Goal: Information Seeking & Learning: Learn about a topic

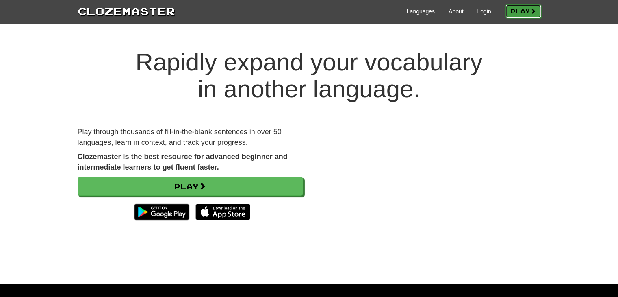
click at [527, 10] on link "Play" at bounding box center [524, 11] width 36 height 14
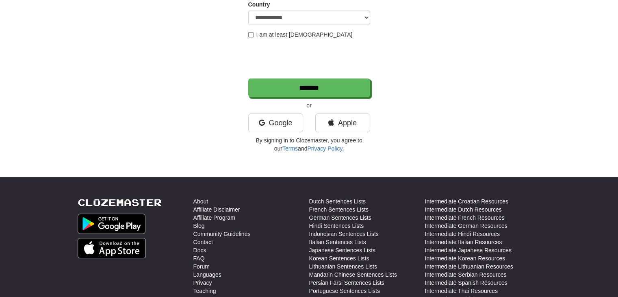
scroll to position [163, 0]
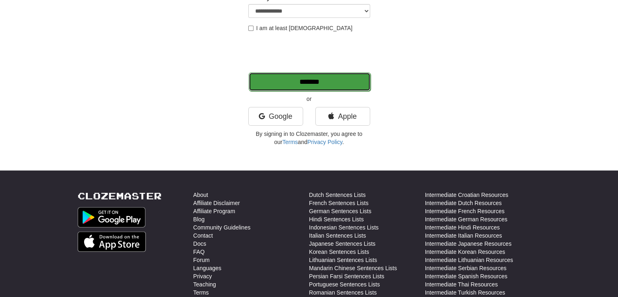
click at [297, 78] on input "*******" at bounding box center [310, 81] width 122 height 19
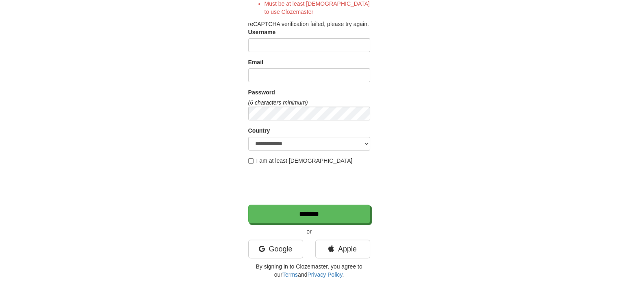
scroll to position [164, 0]
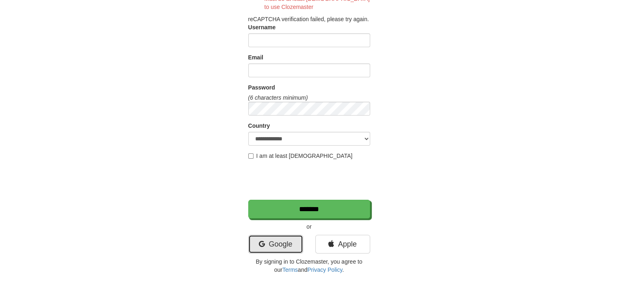
click at [280, 241] on link "Google" at bounding box center [275, 244] width 55 height 19
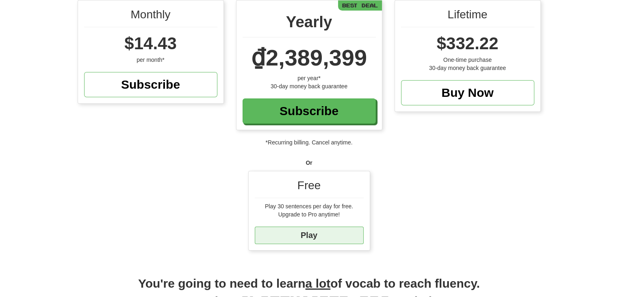
scroll to position [75, 0]
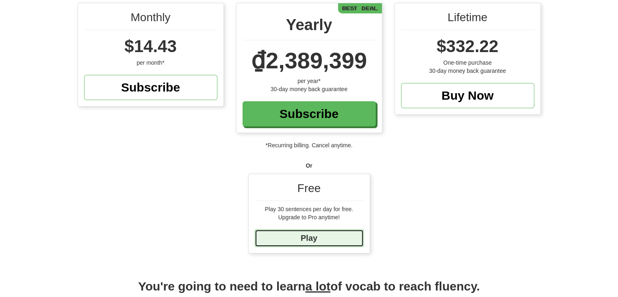
click at [342, 235] on link "Play" at bounding box center [309, 237] width 109 height 17
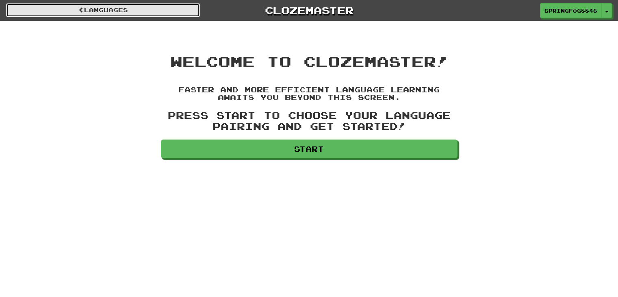
click at [91, 7] on link "Languages" at bounding box center [103, 10] width 194 height 14
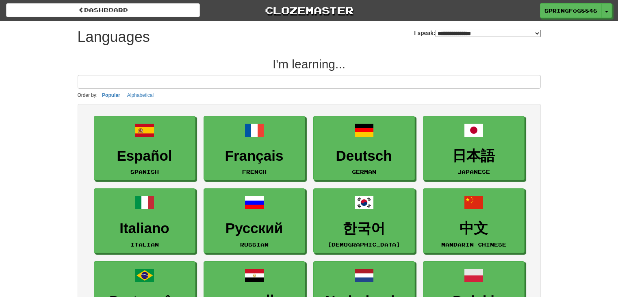
select select "*******"
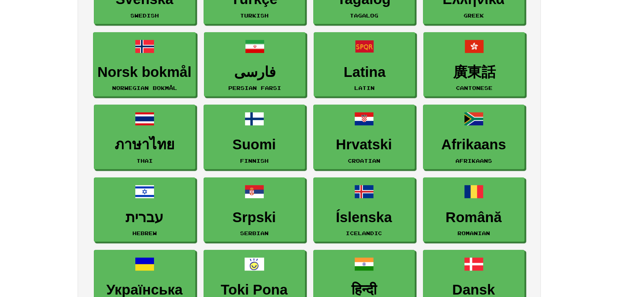
scroll to position [375, 0]
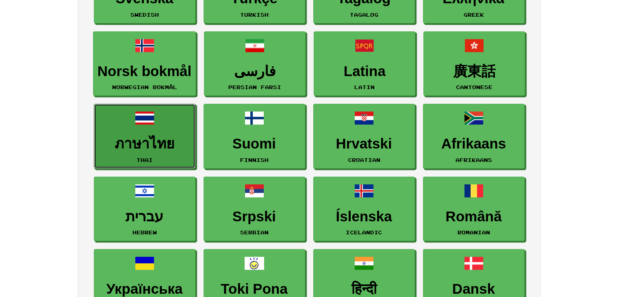
click at [192, 152] on link "ภาษาไทย Thai" at bounding box center [145, 136] width 102 height 65
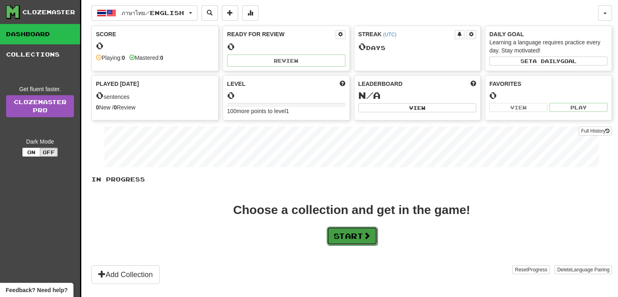
click at [340, 236] on button "Start" at bounding box center [352, 235] width 51 height 19
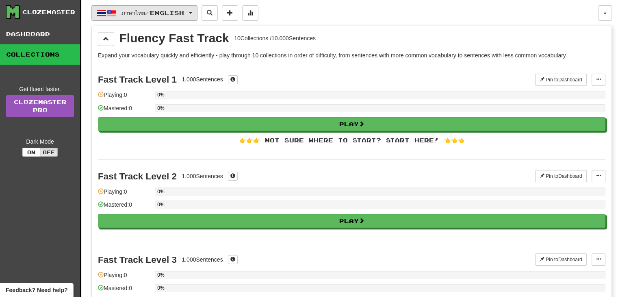
click at [198, 9] on button "ภาษาไทย / English" at bounding box center [144, 12] width 106 height 15
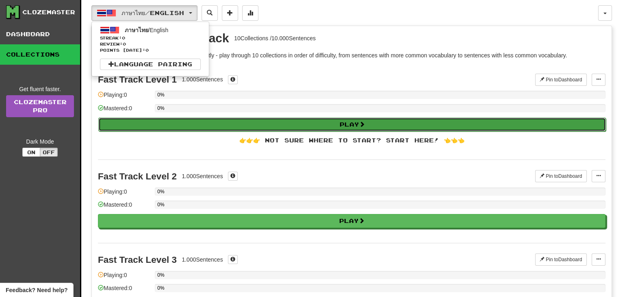
click at [208, 122] on button "Play" at bounding box center [352, 124] width 508 height 14
select select "**"
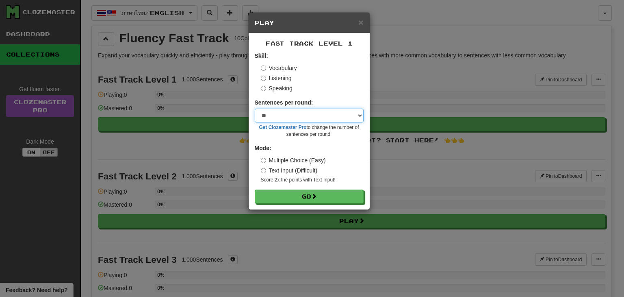
click at [298, 110] on select "* ** ** ** ** ** *** ********" at bounding box center [309, 116] width 109 height 14
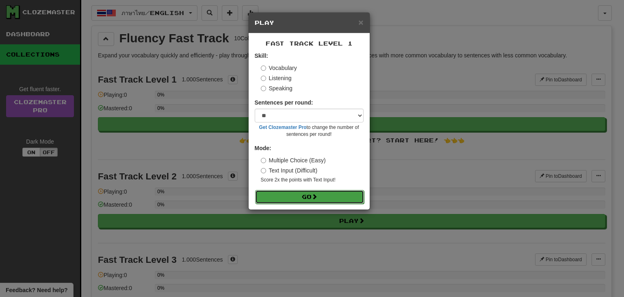
click at [308, 192] on button "Go" at bounding box center [309, 197] width 109 height 14
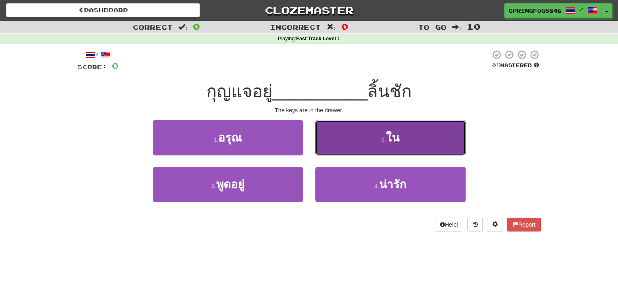
click at [374, 130] on button "2 . ใน" at bounding box center [390, 137] width 150 height 35
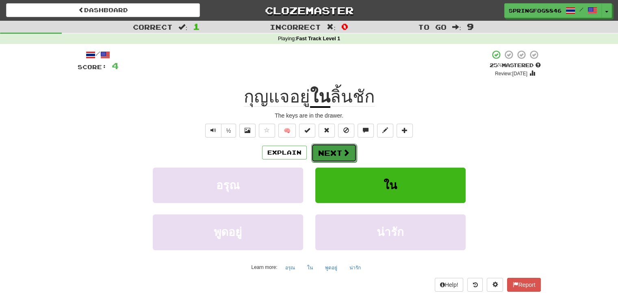
click at [334, 153] on button "Next" at bounding box center [334, 152] width 46 height 19
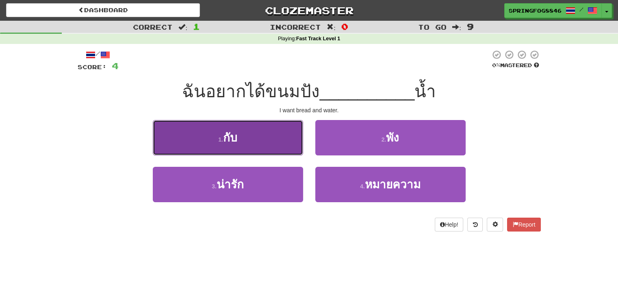
click at [271, 135] on button "1 . กับ" at bounding box center [228, 137] width 150 height 35
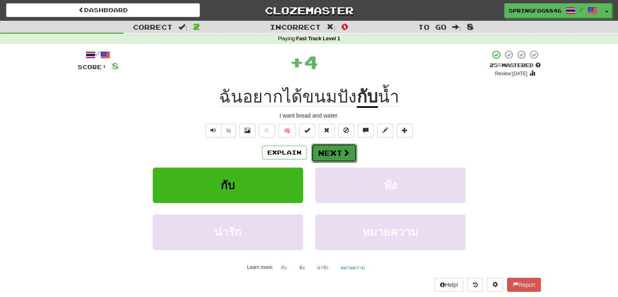
click at [324, 150] on button "Next" at bounding box center [334, 152] width 46 height 19
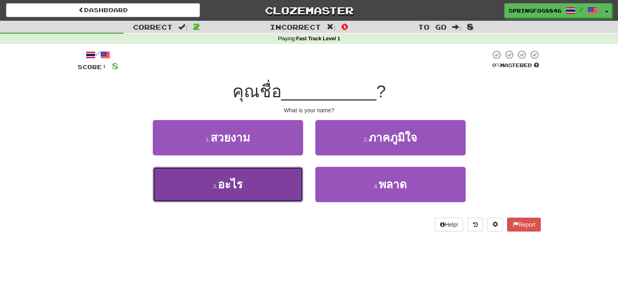
click at [228, 200] on button "3 . อะไร" at bounding box center [228, 184] width 150 height 35
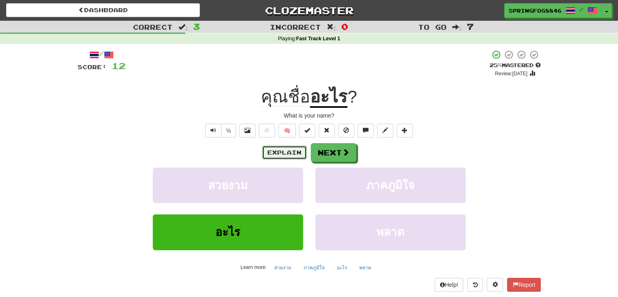
click at [296, 148] on button "Explain" at bounding box center [284, 153] width 45 height 14
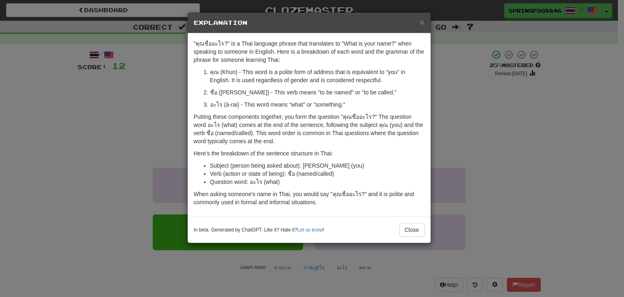
click at [441, 122] on div "× Explanation "คุณชื่ออะไร?" is a Thai language phrase that translates to "What…" at bounding box center [312, 148] width 624 height 297
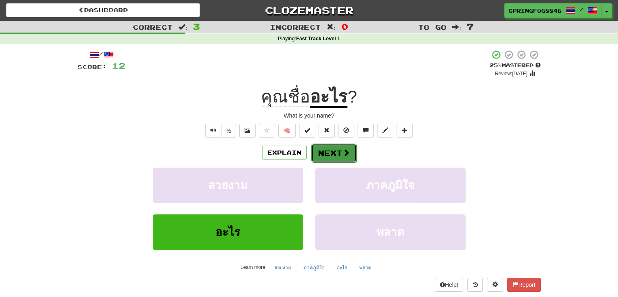
click at [330, 148] on button "Next" at bounding box center [334, 152] width 46 height 19
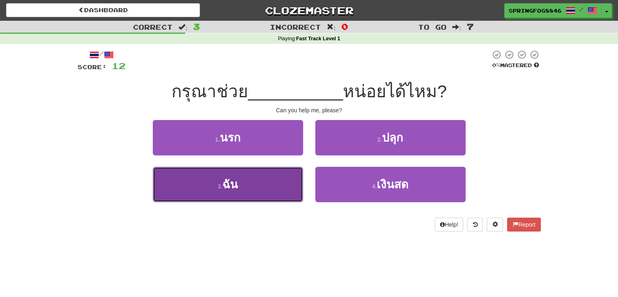
click at [265, 173] on button "3 . ฉัน" at bounding box center [228, 184] width 150 height 35
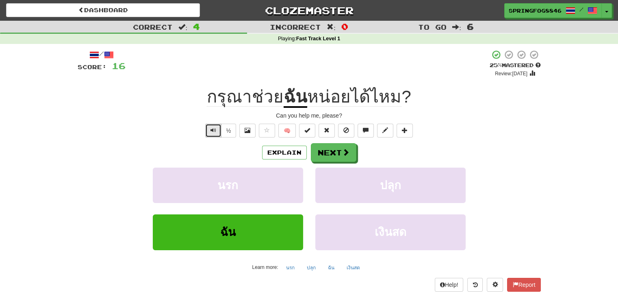
click at [218, 127] on button "Text-to-speech controls" at bounding box center [213, 131] width 16 height 14
click at [215, 129] on span "Text-to-speech controls" at bounding box center [214, 130] width 6 height 6
click at [208, 127] on button "Text-to-speech controls" at bounding box center [213, 131] width 16 height 14
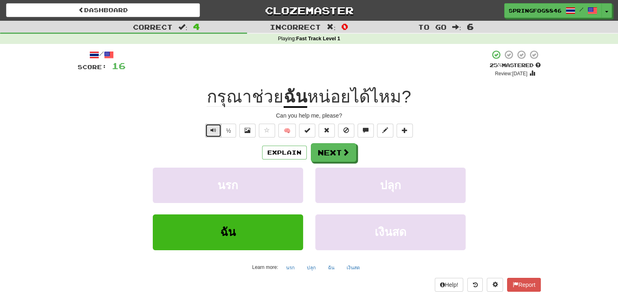
click at [208, 127] on button "Text-to-speech controls" at bounding box center [213, 131] width 16 height 14
click at [315, 152] on button "Next" at bounding box center [334, 152] width 46 height 19
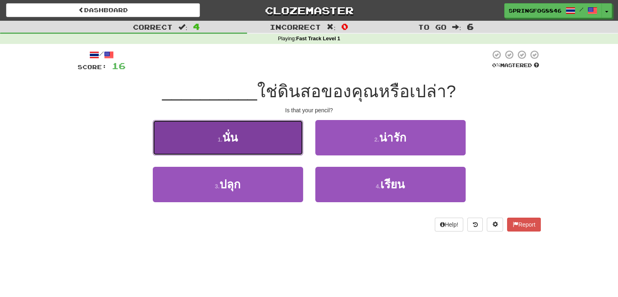
click at [281, 131] on button "1 . นั่น" at bounding box center [228, 137] width 150 height 35
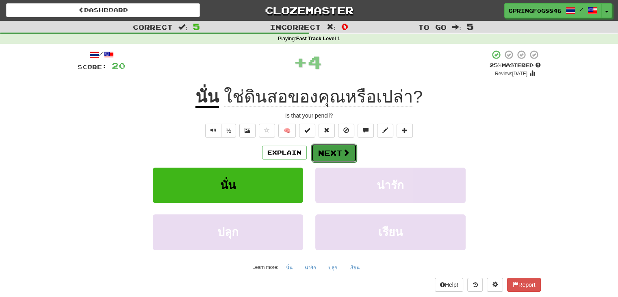
click at [321, 146] on button "Next" at bounding box center [334, 152] width 46 height 19
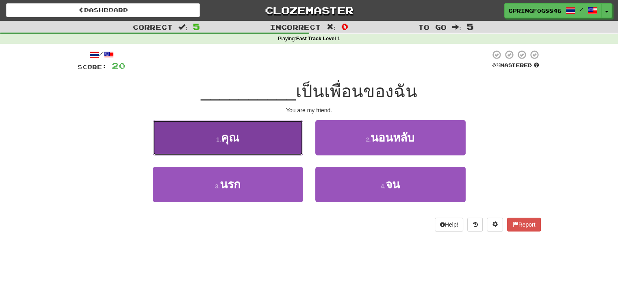
click at [293, 141] on button "1 . คุณ" at bounding box center [228, 137] width 150 height 35
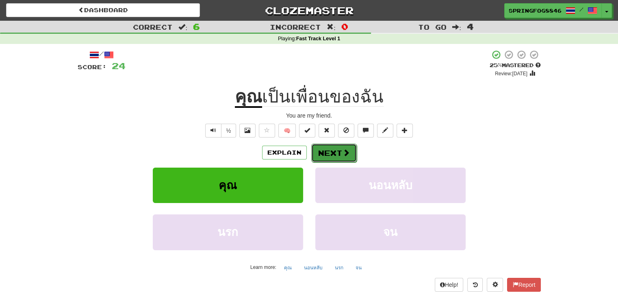
click at [320, 148] on button "Next" at bounding box center [334, 152] width 46 height 19
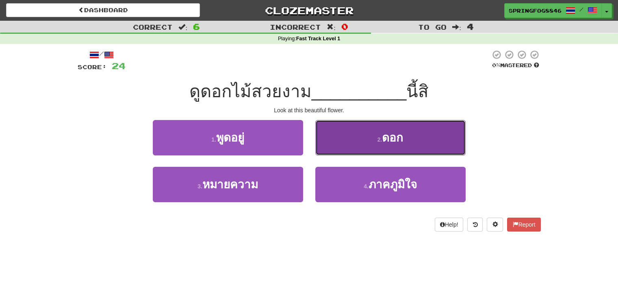
click at [330, 147] on button "2 . ดอก" at bounding box center [390, 137] width 150 height 35
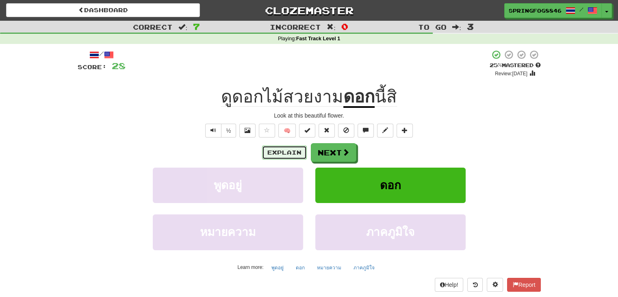
click at [293, 146] on button "Explain" at bounding box center [284, 153] width 45 height 14
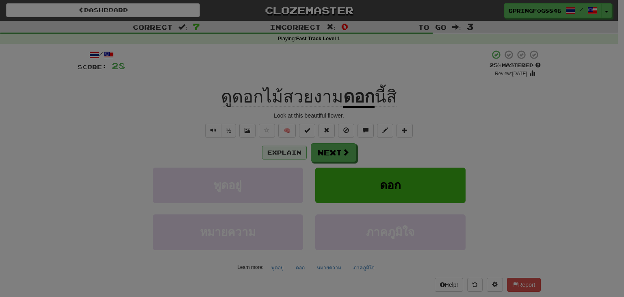
click at [293, 146] on body "Dashboard Clozemaster SpringFog8846 / Toggle Dropdown Dashboard Leaderboard Act…" at bounding box center [312, 295] width 624 height 591
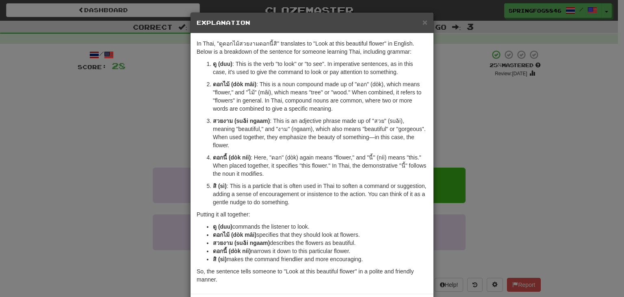
click at [461, 51] on div "× Explanation In Thai, "ดูดอกไม้สวยงามดอกนี้สิ" translates to "Look at this bea…" at bounding box center [312, 148] width 624 height 297
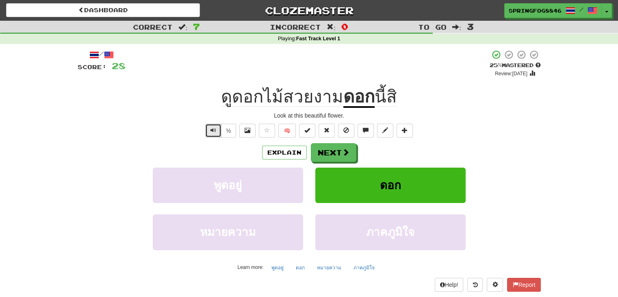
click at [214, 131] on span "Text-to-speech controls" at bounding box center [214, 130] width 6 height 6
click at [312, 152] on button "Next" at bounding box center [334, 152] width 46 height 19
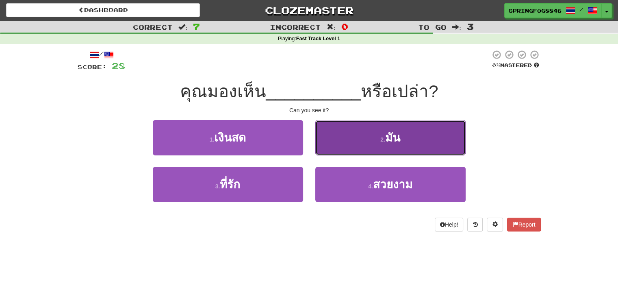
click at [345, 141] on button "2 . มัน" at bounding box center [390, 137] width 150 height 35
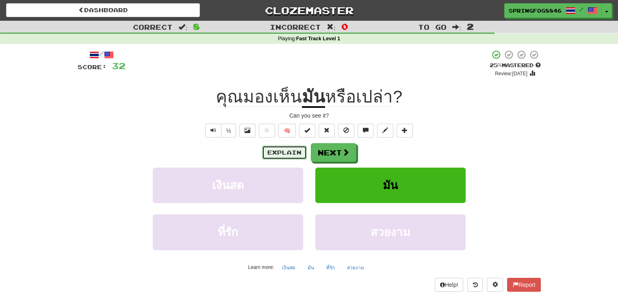
click at [294, 148] on button "Explain" at bounding box center [284, 153] width 45 height 14
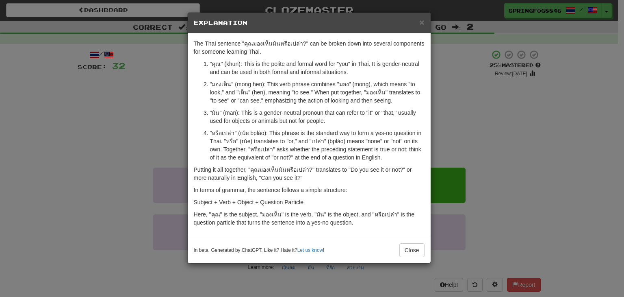
click at [425, 117] on div "The Thai sentence "คุณมองเห็นมันหรือเปล่า?" can be broken down into several com…" at bounding box center [309, 134] width 243 height 203
click at [432, 117] on div "× Explanation The Thai sentence "คุณมองเห็นมันหรือเปล่า?" can be broken down in…" at bounding box center [312, 148] width 624 height 297
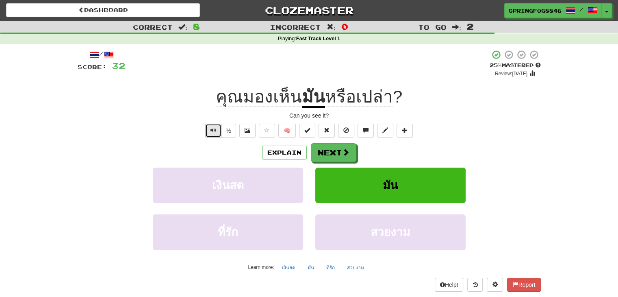
click at [213, 129] on span "Text-to-speech controls" at bounding box center [214, 130] width 6 height 6
click at [291, 152] on button "Explain" at bounding box center [284, 153] width 45 height 14
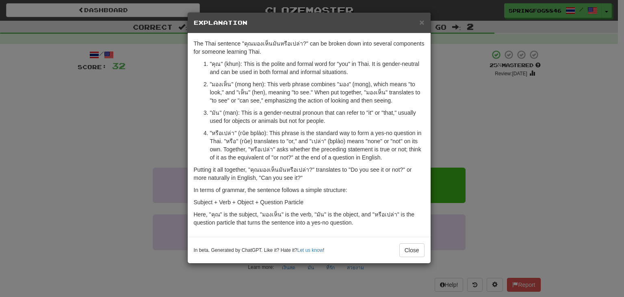
click at [450, 114] on div "× Explanation The Thai sentence "คุณมองเห็นมันหรือเปล่า?" can be broken down in…" at bounding box center [312, 148] width 624 height 297
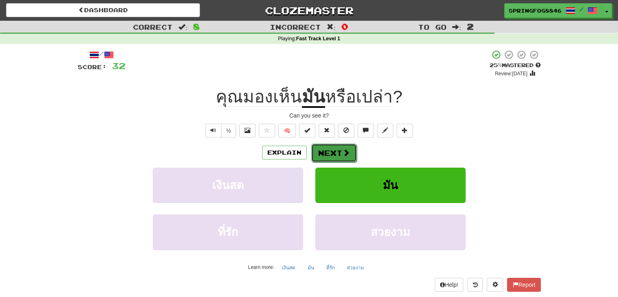
click at [336, 158] on button "Next" at bounding box center [334, 152] width 46 height 19
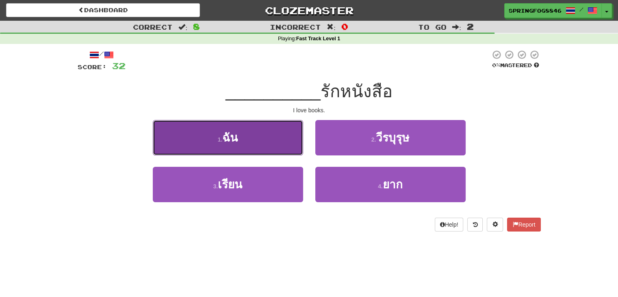
click at [296, 150] on button "1 . ฉัน" at bounding box center [228, 137] width 150 height 35
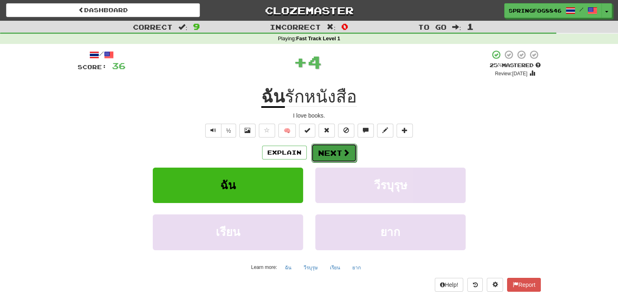
click at [318, 150] on button "Next" at bounding box center [334, 152] width 46 height 19
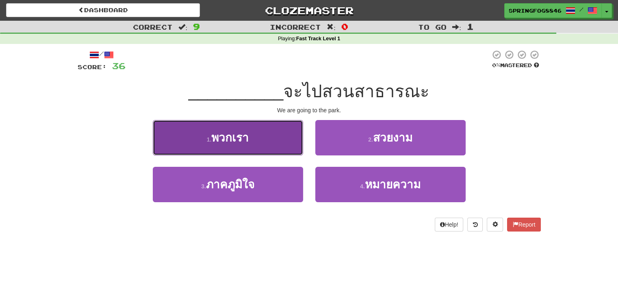
click at [271, 122] on button "1 . พวกเรา" at bounding box center [228, 137] width 150 height 35
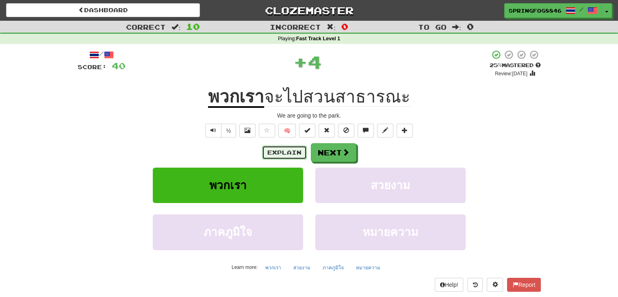
click at [286, 152] on button "Explain" at bounding box center [284, 153] width 45 height 14
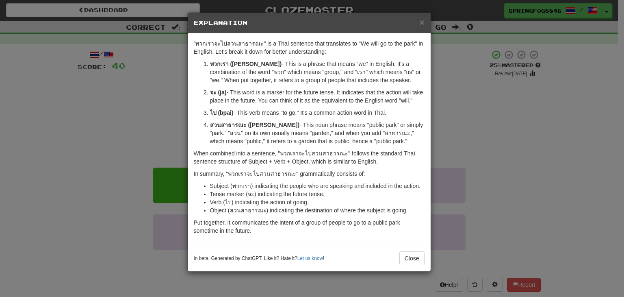
click at [425, 91] on div ""พวกเราจะไปสวนสาธารณะ" is a Thai sentence that translates to "We will go to the…" at bounding box center [309, 138] width 243 height 211
click at [451, 92] on div "× Explanation "พวกเราจะไปสวนสาธารณะ" is a Thai sentence that translates to "We …" at bounding box center [312, 148] width 624 height 297
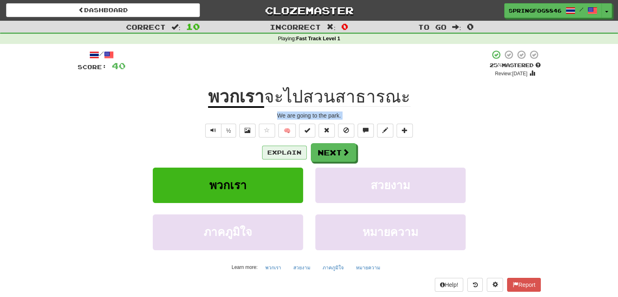
drag, startPoint x: 451, startPoint y: 92, endPoint x: 273, endPoint y: 148, distance: 186.8
click at [273, 148] on div "/ Score: 40 + 4 25 % Mastered Review: 2025-08-21 พวกเรา จะไปสวนสาธารณะ We are g…" at bounding box center [309, 170] width 463 height 241
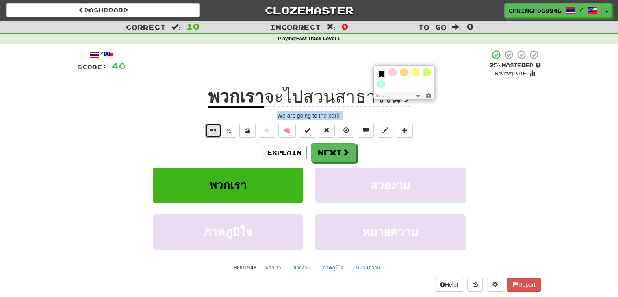
click at [213, 129] on span "Text-to-speech controls" at bounding box center [214, 130] width 6 height 6
click at [315, 157] on button "Next" at bounding box center [334, 152] width 46 height 19
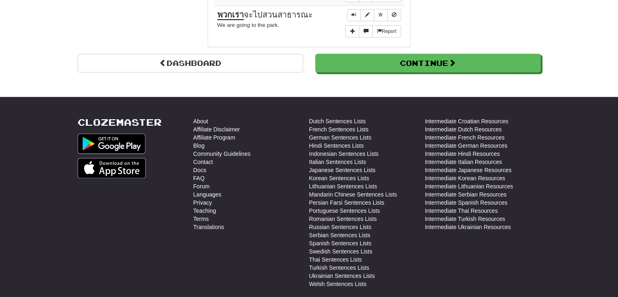
scroll to position [799, 0]
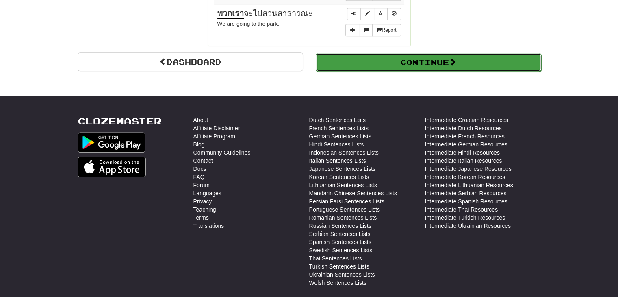
click at [345, 53] on button "Continue" at bounding box center [429, 62] width 226 height 19
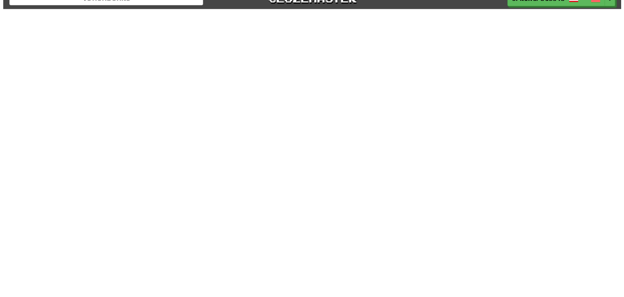
scroll to position [0, 0]
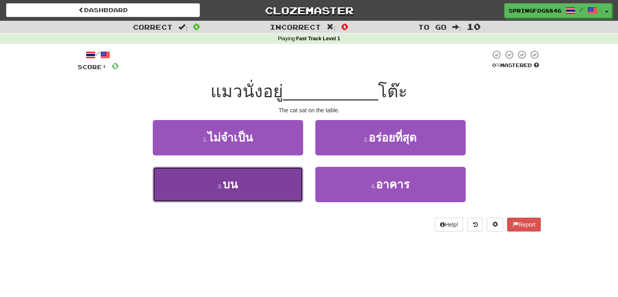
click at [293, 167] on button "3 . บน" at bounding box center [228, 184] width 150 height 35
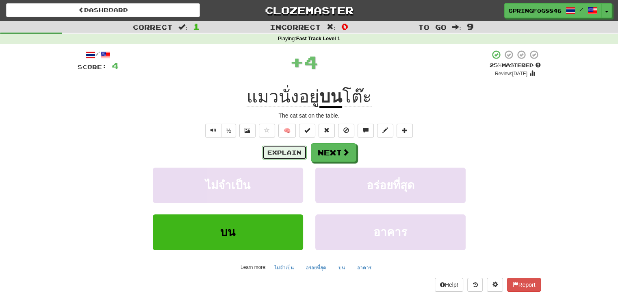
click at [291, 147] on button "Explain" at bounding box center [284, 153] width 45 height 14
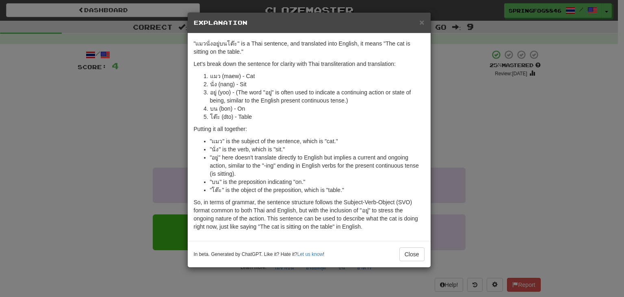
click at [132, 108] on div "× Explanation "แมวนั่งอยู่บนโต๊ะ" is a Thai sentence, and translated into Engli…" at bounding box center [312, 148] width 624 height 297
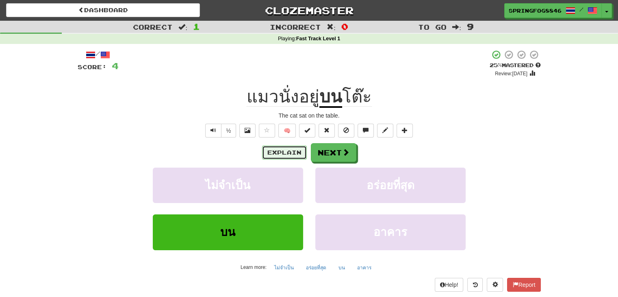
click at [271, 148] on button "Explain" at bounding box center [284, 153] width 45 height 14
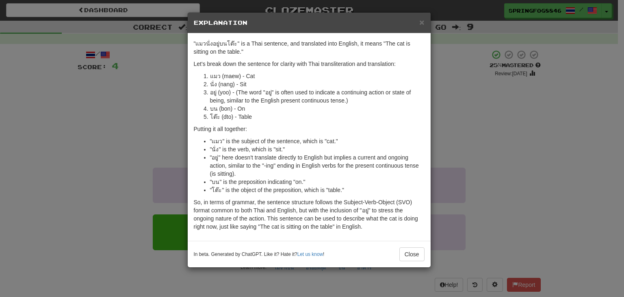
click at [217, 140] on li ""แมว" is the subject of the sentence, which is "cat."" at bounding box center [317, 141] width 215 height 8
click at [167, 136] on div "× Explanation "แมวนั่งอยู่บนโต๊ะ" is a Thai sentence, and translated into Engli…" at bounding box center [312, 148] width 624 height 297
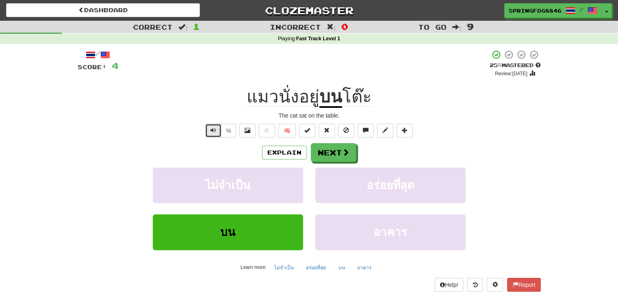
click at [219, 133] on button "Text-to-speech controls" at bounding box center [213, 131] width 16 height 14
click at [328, 154] on button "Next" at bounding box center [334, 152] width 46 height 19
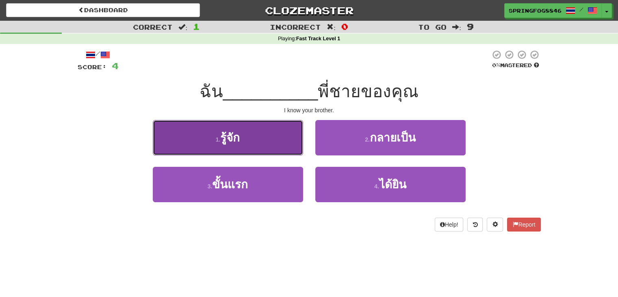
click at [291, 148] on button "1 . รู้จัก" at bounding box center [228, 137] width 150 height 35
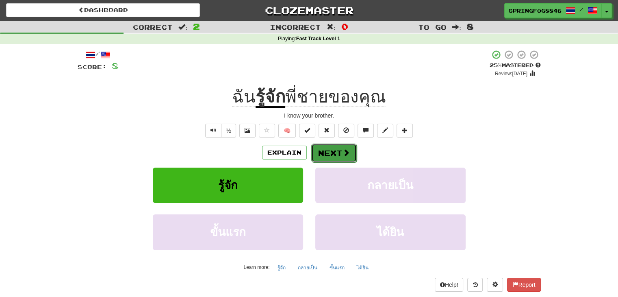
click at [326, 147] on button "Next" at bounding box center [334, 152] width 46 height 19
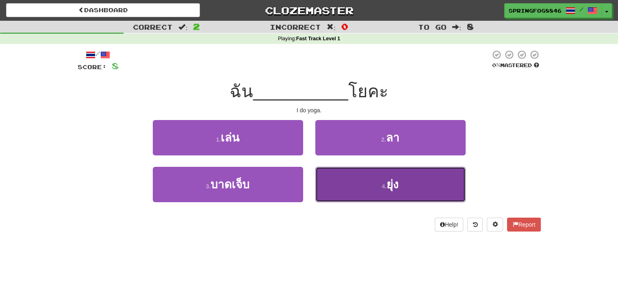
click at [377, 188] on button "4 . ยุ่ง" at bounding box center [390, 184] width 150 height 35
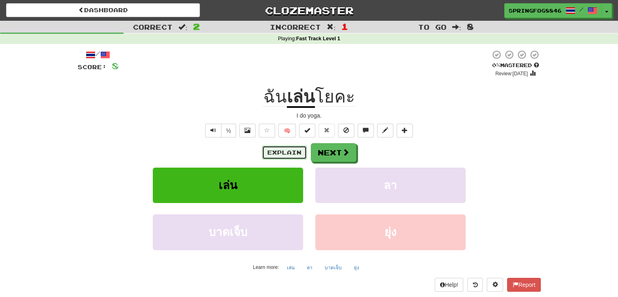
click at [266, 156] on button "Explain" at bounding box center [284, 153] width 45 height 14
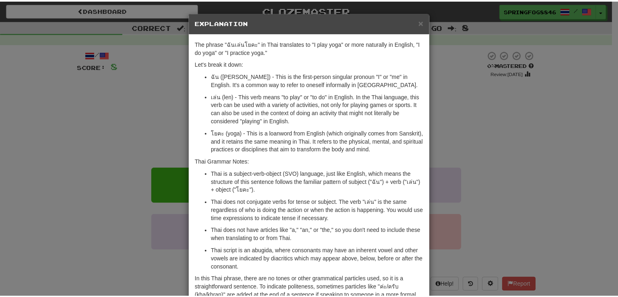
scroll to position [68, 0]
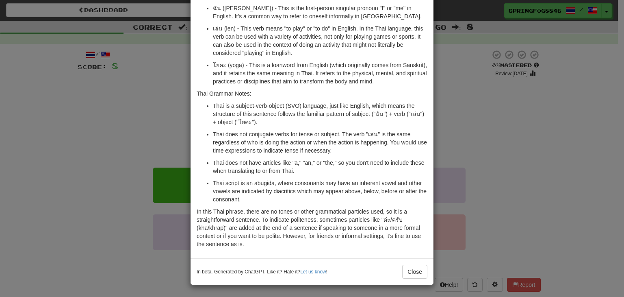
click at [438, 87] on div "× Explanation The phrase "ฉันเล่นโยคะ" in Thai translates to "I play yoga" or m…" at bounding box center [312, 148] width 624 height 297
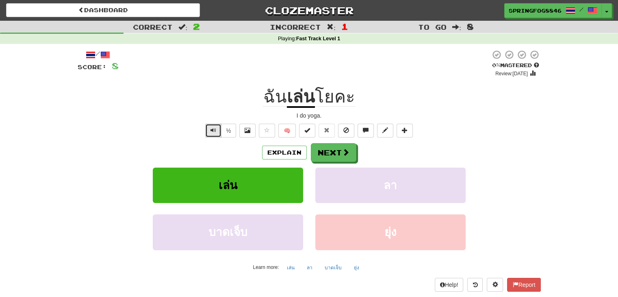
click at [219, 131] on button "Text-to-speech controls" at bounding box center [213, 131] width 16 height 14
click at [326, 151] on button "Next" at bounding box center [334, 152] width 46 height 19
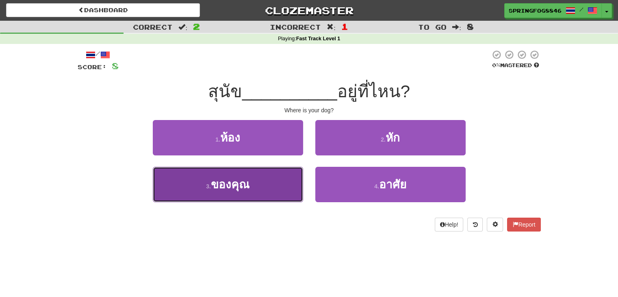
click at [258, 173] on button "3 . ของคุณ" at bounding box center [228, 184] width 150 height 35
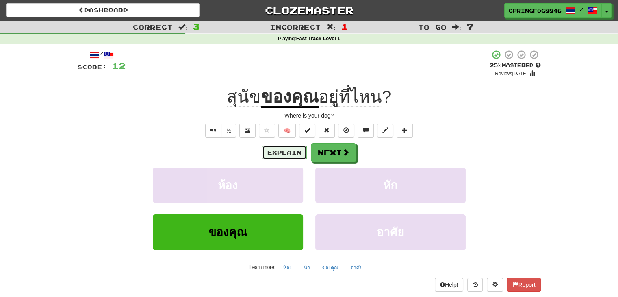
click at [274, 151] on button "Explain" at bounding box center [284, 153] width 45 height 14
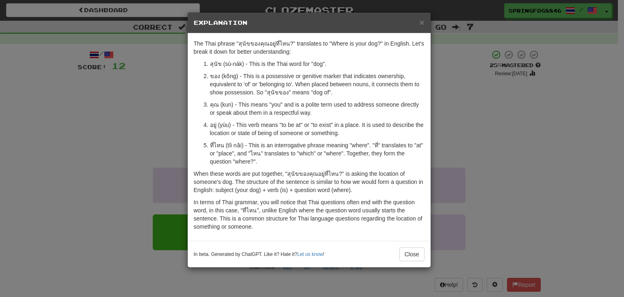
click at [172, 119] on div "× Explanation The Thai phrase "สุนัขของคุณอยู่ที่ไหน?" translates to "Where is …" at bounding box center [312, 148] width 624 height 297
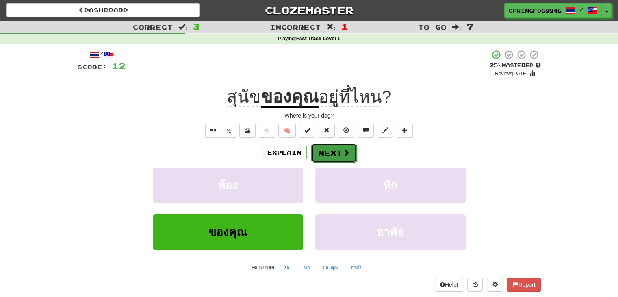
click at [344, 150] on span at bounding box center [346, 152] width 7 height 7
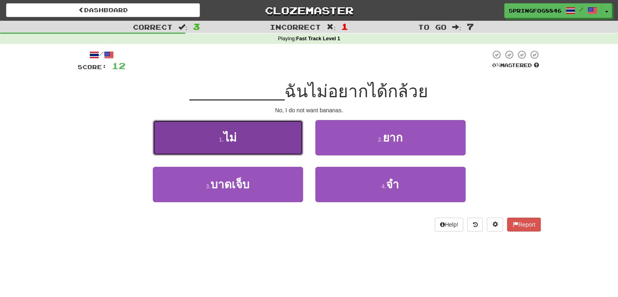
click at [275, 131] on button "1 . ไม่" at bounding box center [228, 137] width 150 height 35
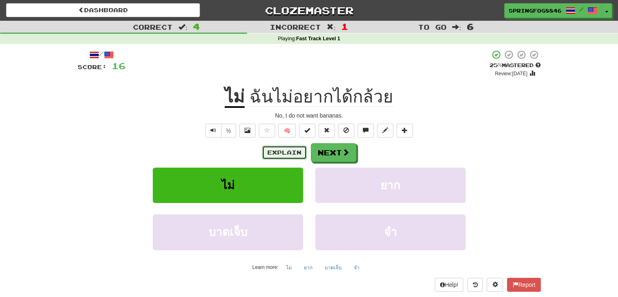
click at [278, 155] on button "Explain" at bounding box center [284, 153] width 45 height 14
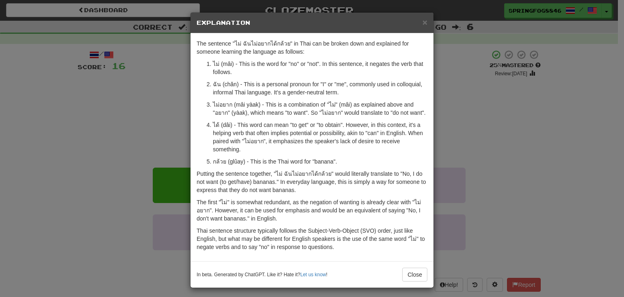
click at [181, 160] on div "× Explanation The sentence "ไม่ ฉันไม่อยากได้กล้วย" in Thai can be broken down …" at bounding box center [312, 148] width 624 height 297
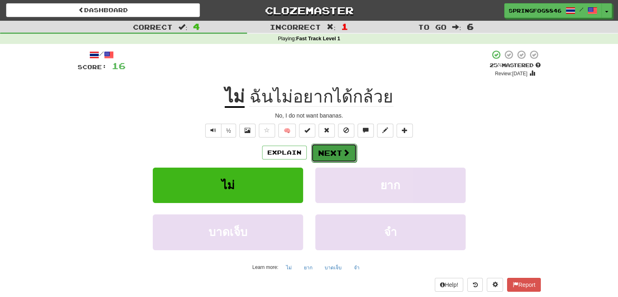
click at [320, 150] on button "Next" at bounding box center [334, 152] width 46 height 19
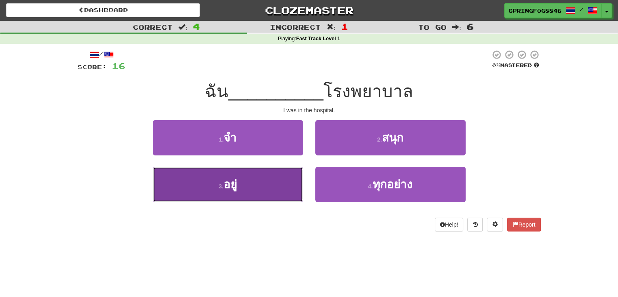
click at [273, 176] on button "3 . อยู่" at bounding box center [228, 184] width 150 height 35
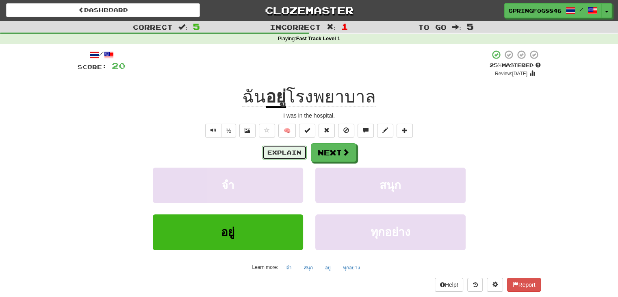
click at [283, 158] on button "Explain" at bounding box center [284, 153] width 45 height 14
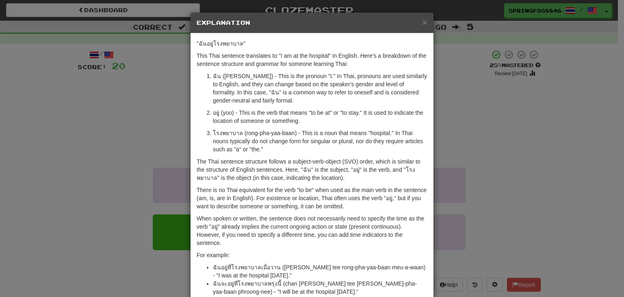
click at [283, 158] on p "The Thai sentence structure follows a subject-verb-object (SVO) order, which is…" at bounding box center [312, 169] width 231 height 24
click at [174, 160] on div "× Explanation "ฉันอยู่โรงพยาบาล" This Thai sentence translates to "I am at the …" at bounding box center [312, 148] width 624 height 297
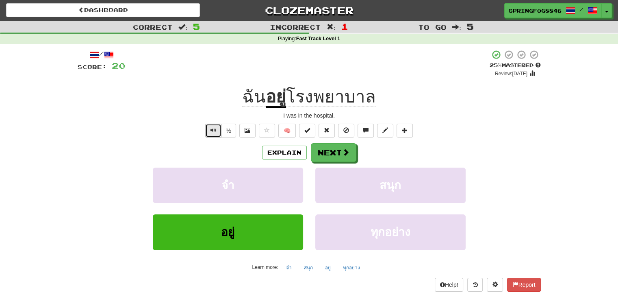
click at [206, 133] on button "Text-to-speech controls" at bounding box center [213, 131] width 16 height 14
click at [253, 132] on button at bounding box center [247, 131] width 16 height 14
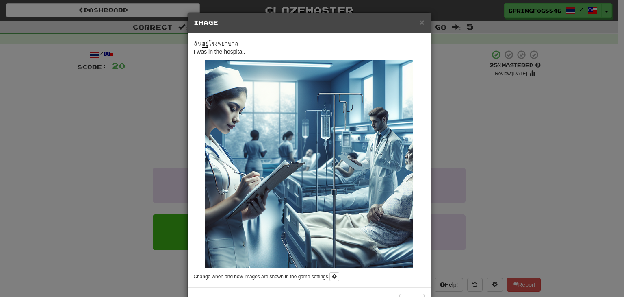
click at [439, 96] on div "× Image ฉัน อยู่ โรงพยาบาล I was in the hospital. Change when and how images ar…" at bounding box center [312, 148] width 624 height 297
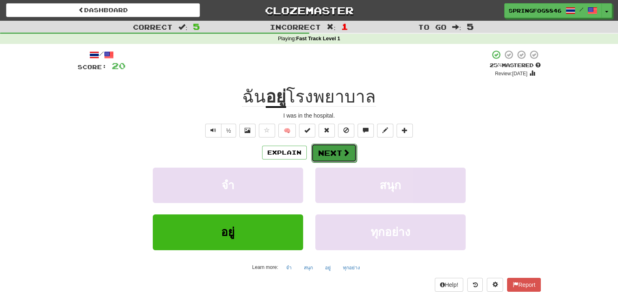
click at [319, 151] on button "Next" at bounding box center [334, 152] width 46 height 19
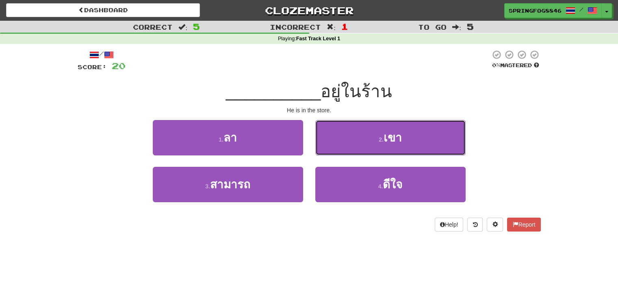
click at [319, 151] on button "2 . เขา" at bounding box center [390, 137] width 150 height 35
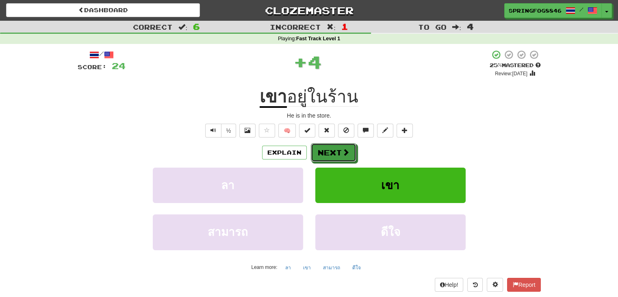
click at [319, 151] on button "Next" at bounding box center [334, 152] width 46 height 19
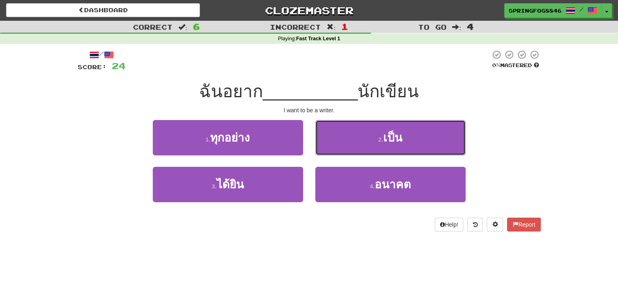
click at [319, 151] on button "2 . เป็น" at bounding box center [390, 137] width 150 height 35
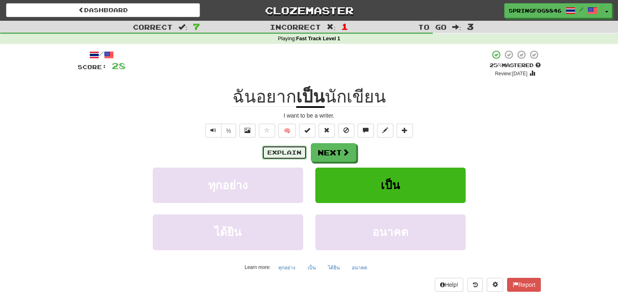
click at [302, 152] on button "Explain" at bounding box center [284, 153] width 45 height 14
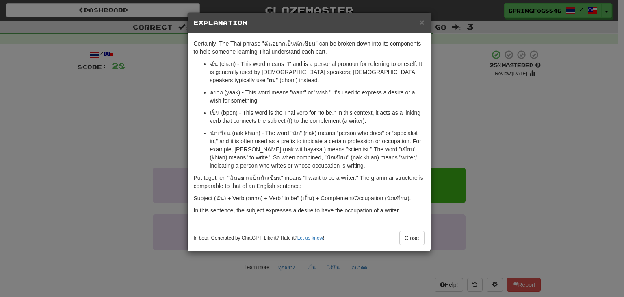
click at [482, 45] on div "× Explanation Certainly! The Thai phrase "ฉันอยากเป็นนักเขียน" can be broken do…" at bounding box center [312, 148] width 624 height 297
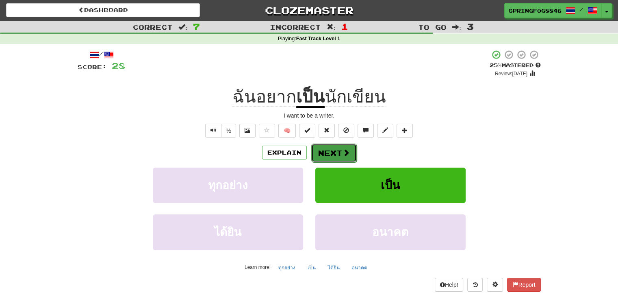
click at [335, 151] on button "Next" at bounding box center [334, 152] width 46 height 19
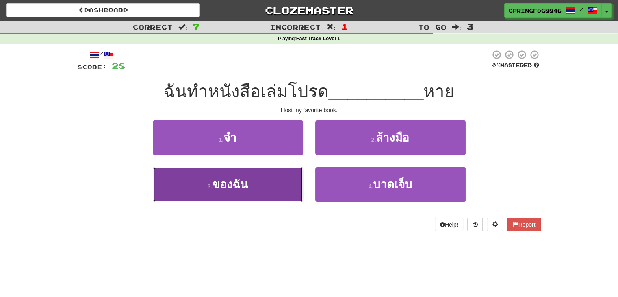
click at [281, 168] on button "3 . ของฉัน" at bounding box center [228, 184] width 150 height 35
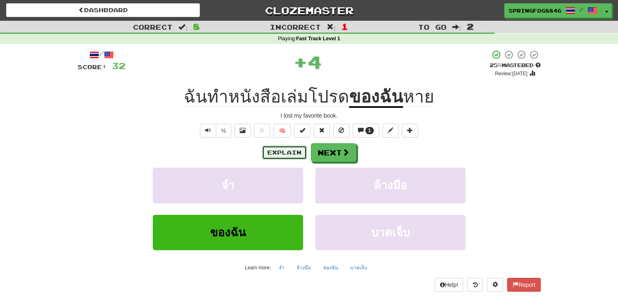
click at [284, 154] on button "Explain" at bounding box center [284, 153] width 45 height 14
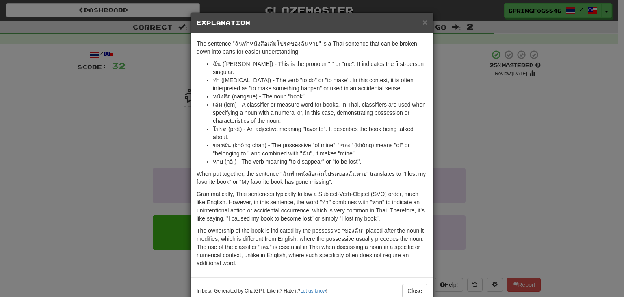
click at [434, 56] on div "× Explanation The sentence "ฉันทำหนังสือเล่มโปรดของฉันหาย" is a Thai sentence t…" at bounding box center [312, 148] width 624 height 297
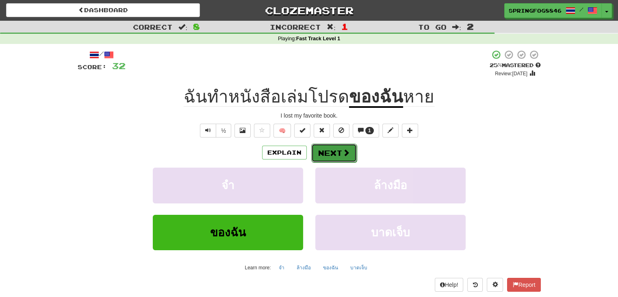
click at [314, 153] on button "Next" at bounding box center [334, 152] width 46 height 19
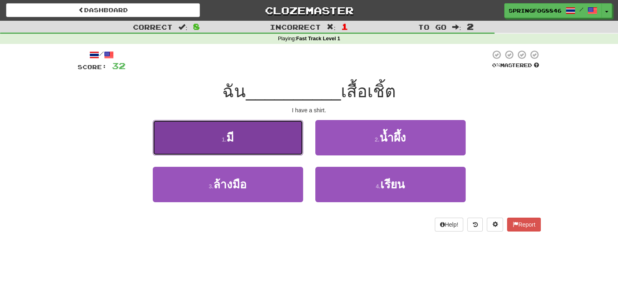
click at [287, 143] on button "1 . มี" at bounding box center [228, 137] width 150 height 35
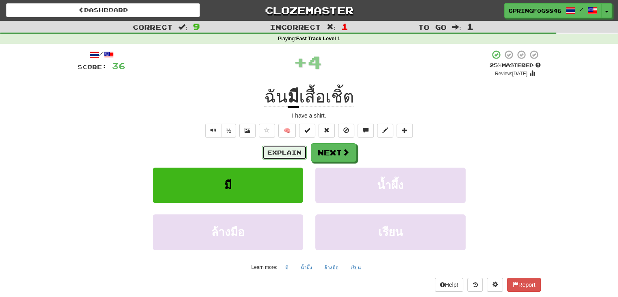
click at [282, 149] on button "Explain" at bounding box center [284, 153] width 45 height 14
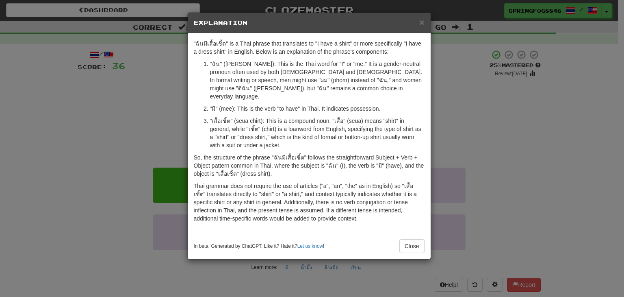
click at [439, 80] on div "× Explanation "ฉันมีเสื้อเชิ้ต" is a Thai phrase that translates to "I have a s…" at bounding box center [312, 148] width 624 height 297
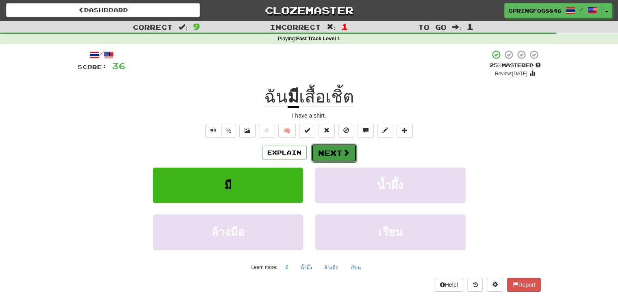
click at [338, 159] on button "Next" at bounding box center [334, 152] width 46 height 19
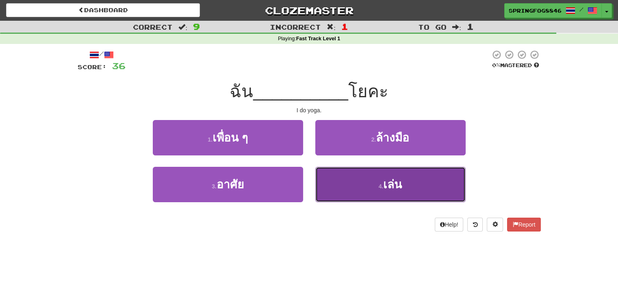
click at [338, 174] on button "4 . เล่น" at bounding box center [390, 184] width 150 height 35
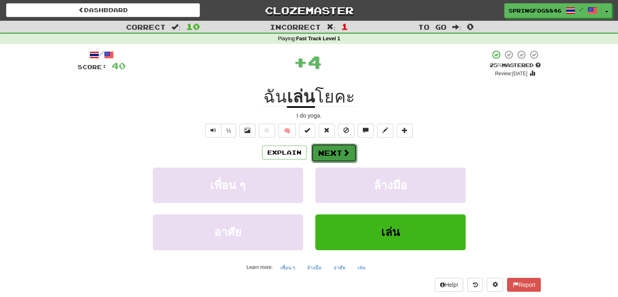
click at [324, 159] on button "Next" at bounding box center [334, 152] width 46 height 19
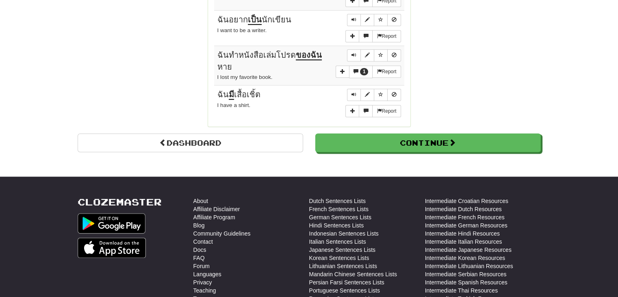
scroll to position [732, 0]
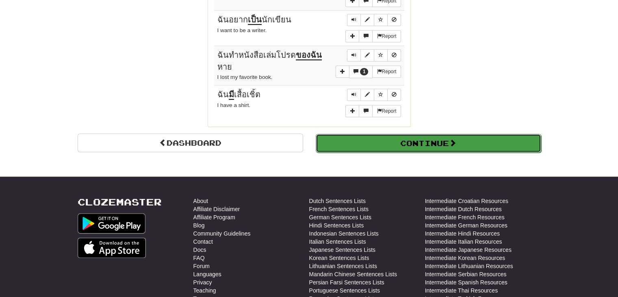
click at [359, 134] on button "Continue" at bounding box center [429, 143] width 226 height 19
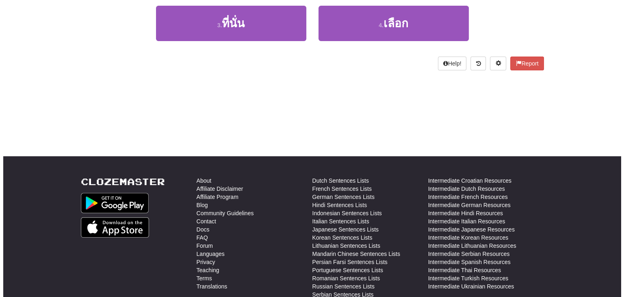
scroll to position [0, 0]
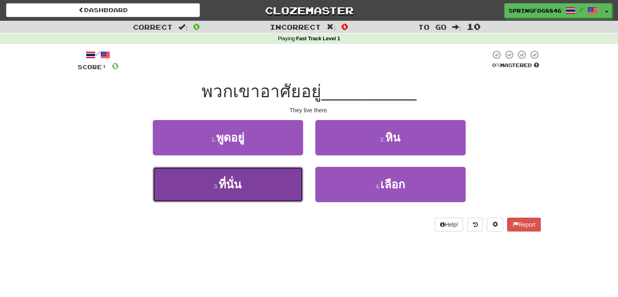
click at [283, 170] on button "3 . ที่นั่น" at bounding box center [228, 184] width 150 height 35
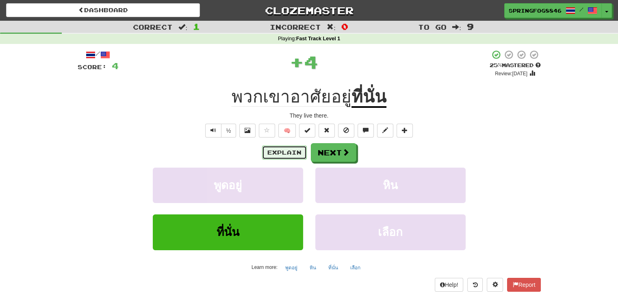
click at [284, 153] on button "Explain" at bounding box center [284, 153] width 45 height 14
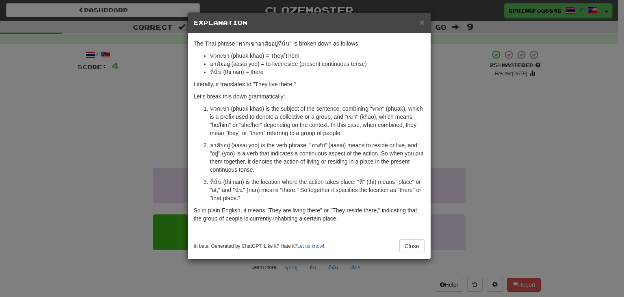
click at [443, 117] on div "× Explanation The Thai phrase "พวกเขาอาศัยอยู่ที่นั่น" is broken down as follow…" at bounding box center [312, 148] width 624 height 297
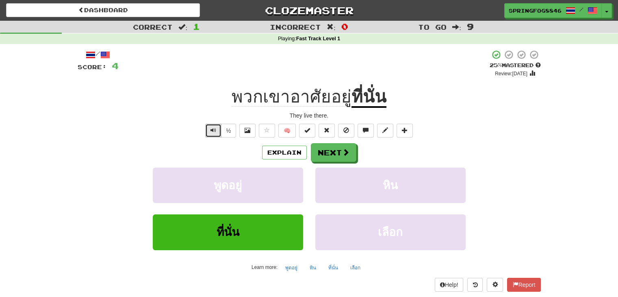
click at [213, 133] on button "Text-to-speech controls" at bounding box center [213, 131] width 16 height 14
click at [228, 133] on button "½" at bounding box center [228, 131] width 15 height 14
click at [324, 148] on button "Next" at bounding box center [334, 152] width 46 height 19
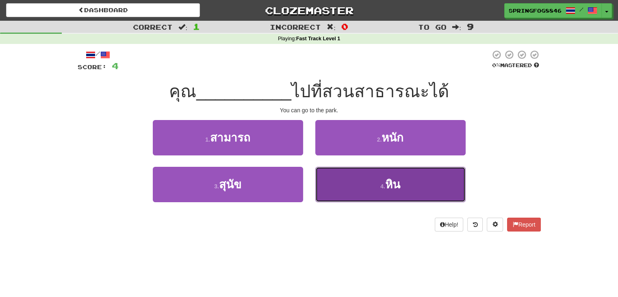
click at [384, 187] on small "4 ." at bounding box center [382, 186] width 5 height 7
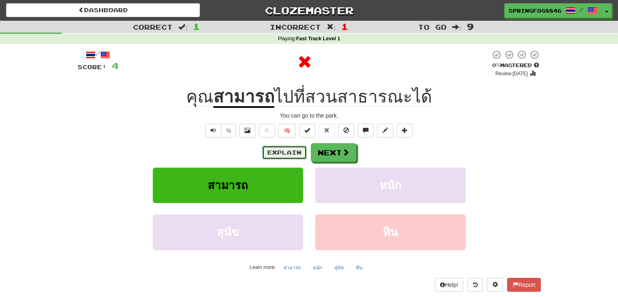
click at [284, 152] on button "Explain" at bounding box center [284, 153] width 45 height 14
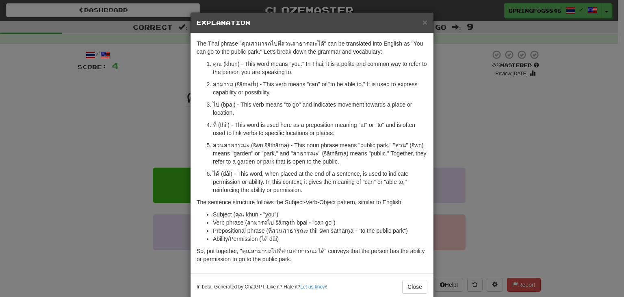
click at [176, 134] on div "× Explanation The Thai phrase "คุณสามารถไปที่สวนสาธารณะได้" can be translated i…" at bounding box center [312, 148] width 624 height 297
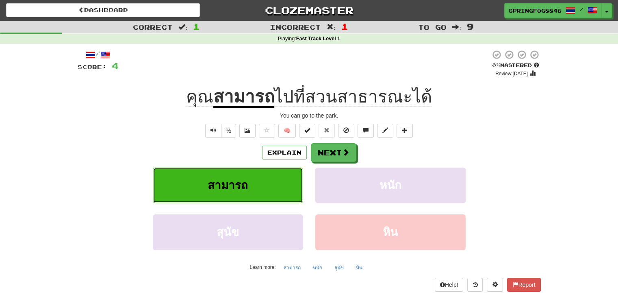
click at [216, 169] on button "สามารถ" at bounding box center [228, 184] width 150 height 35
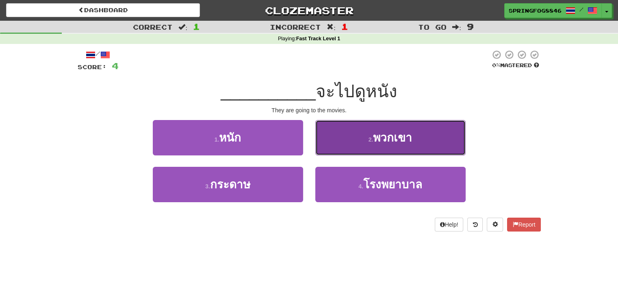
click at [343, 132] on button "2 . พวกเขา" at bounding box center [390, 137] width 150 height 35
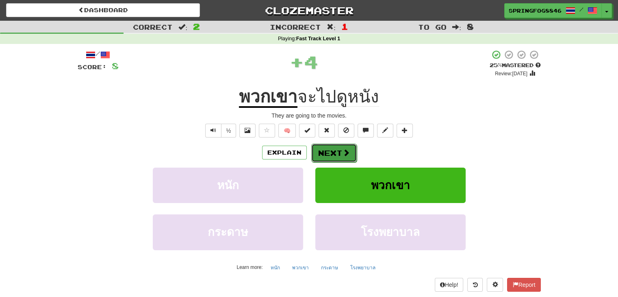
click at [323, 144] on button "Next" at bounding box center [334, 152] width 46 height 19
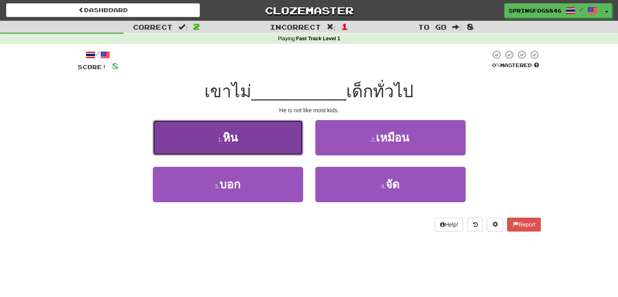
click at [263, 146] on button "1 . หิน" at bounding box center [228, 137] width 150 height 35
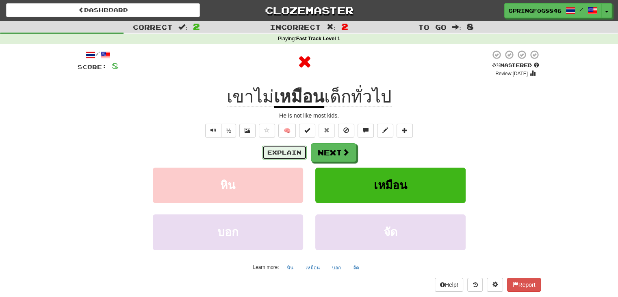
click at [280, 152] on button "Explain" at bounding box center [284, 153] width 45 height 14
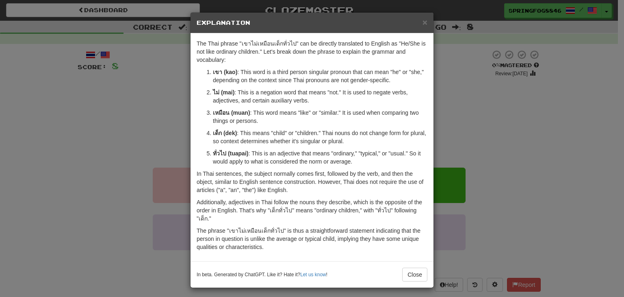
click at [174, 131] on div "× Explanation The Thai phrase "เขาไม่เหมือนเด็กทั่วไป" can be directly translat…" at bounding box center [312, 148] width 624 height 297
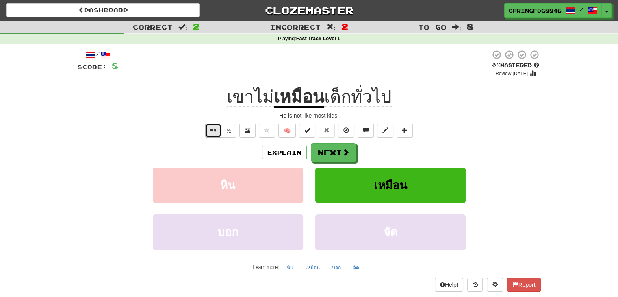
click at [214, 130] on span "Text-to-speech controls" at bounding box center [214, 130] width 6 height 6
click at [328, 150] on button "Next" at bounding box center [334, 152] width 46 height 19
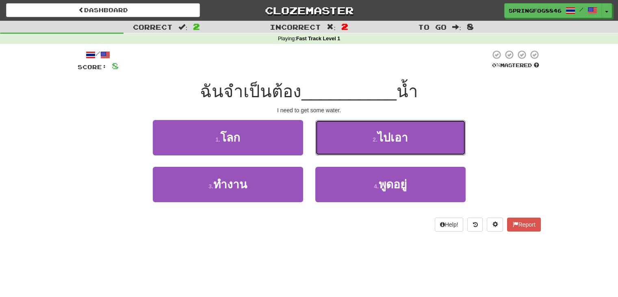
click at [328, 150] on button "2 . ไปเอา" at bounding box center [390, 137] width 150 height 35
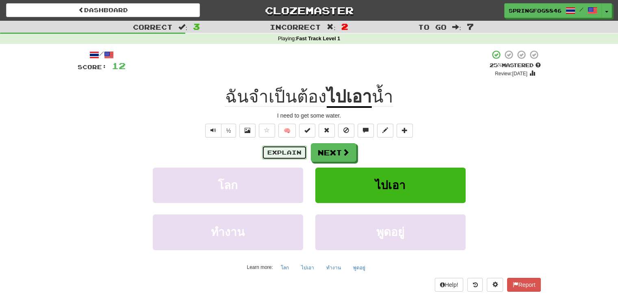
click at [281, 147] on button "Explain" at bounding box center [284, 153] width 45 height 14
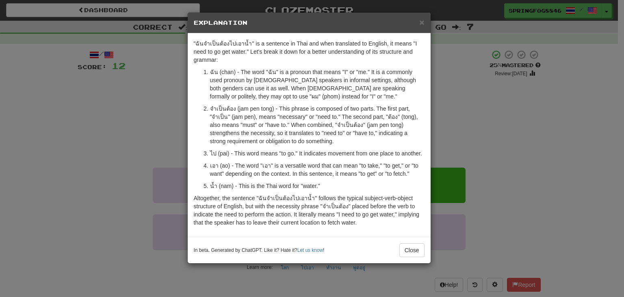
click at [468, 148] on div "× Explanation "ฉันจำเป็นต้องไปเอาน้ำ" is a sentence in Thai and when translated…" at bounding box center [312, 148] width 624 height 297
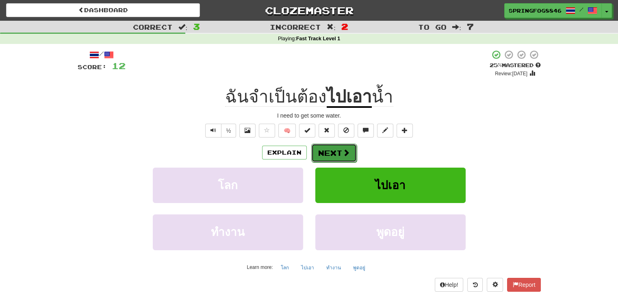
click at [345, 150] on span at bounding box center [346, 152] width 7 height 7
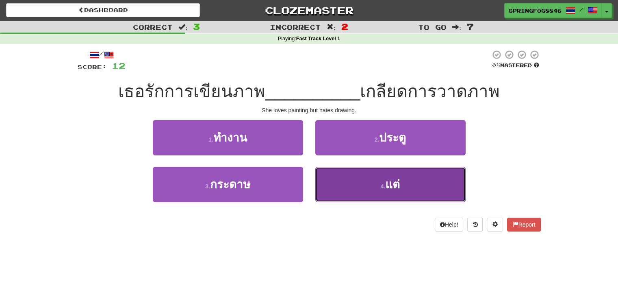
click at [351, 180] on button "4 . แต่" at bounding box center [390, 184] width 150 height 35
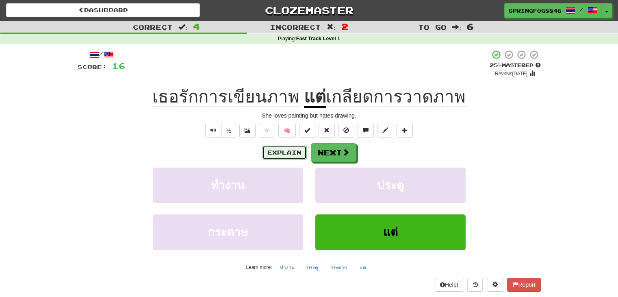
click at [296, 155] on button "Explain" at bounding box center [284, 153] width 45 height 14
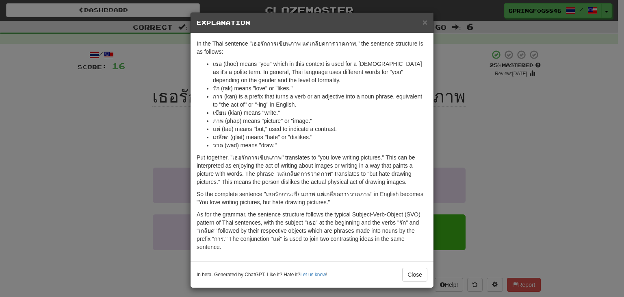
click at [197, 138] on ul "เธอ (thoe) means "you" which in this context is used for a female as it's a pol…" at bounding box center [312, 104] width 231 height 89
click at [176, 132] on div "× Explanation In the Thai sentence "เธอรักการเขียนภาพ แต่เกลียดการวาดภาพ," the …" at bounding box center [312, 148] width 624 height 297
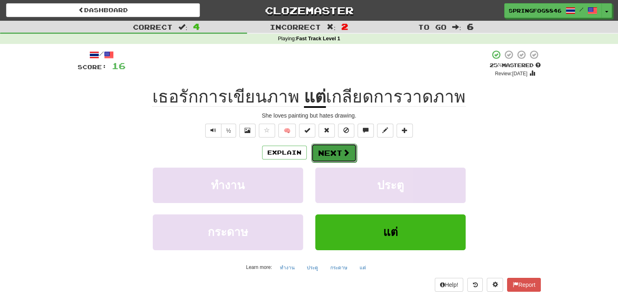
click at [331, 148] on button "Next" at bounding box center [334, 152] width 46 height 19
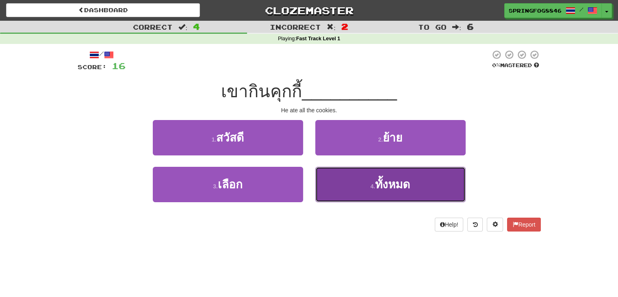
click at [384, 199] on button "4 . ทั้งหมด" at bounding box center [390, 184] width 150 height 35
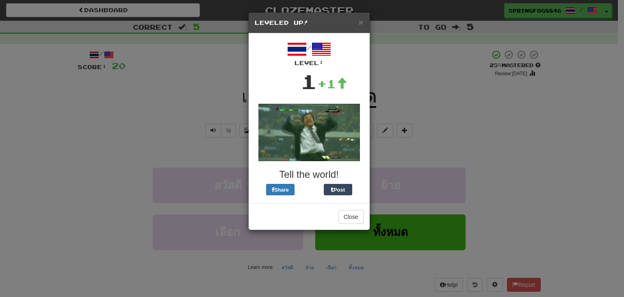
click at [346, 223] on div "Close" at bounding box center [309, 216] width 121 height 26
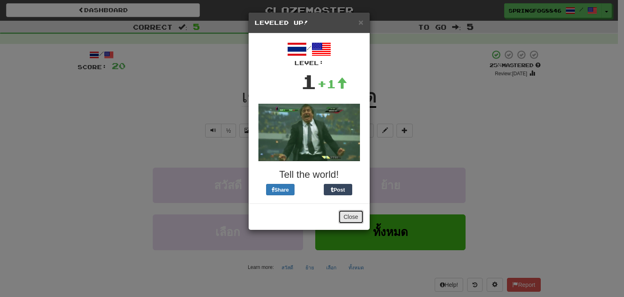
click at [345, 221] on button "Close" at bounding box center [351, 217] width 25 height 14
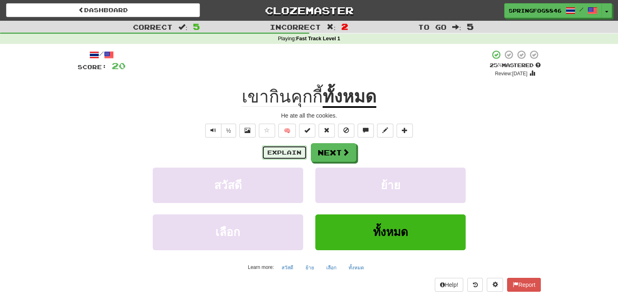
click at [265, 149] on button "Explain" at bounding box center [284, 153] width 45 height 14
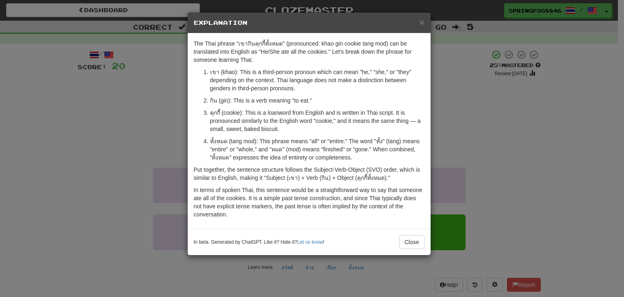
click at [163, 134] on div "× Explanation The Thai phrase "เขากินคุกกี้ทั้งหมด" (pronounced: khao gin cooki…" at bounding box center [312, 148] width 624 height 297
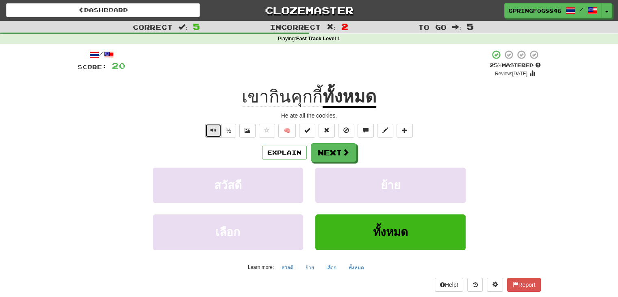
click at [211, 132] on span "Text-to-speech controls" at bounding box center [214, 130] width 6 height 6
click at [317, 154] on button "Next" at bounding box center [334, 152] width 46 height 19
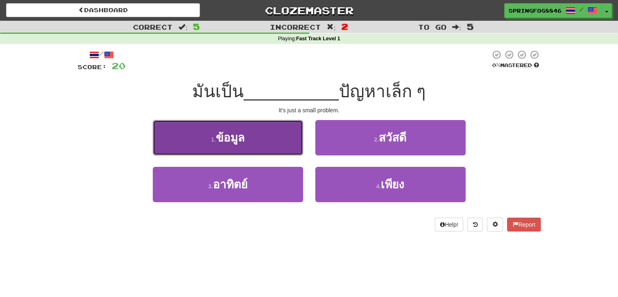
click at [266, 152] on button "1 . ข้อมูล" at bounding box center [228, 137] width 150 height 35
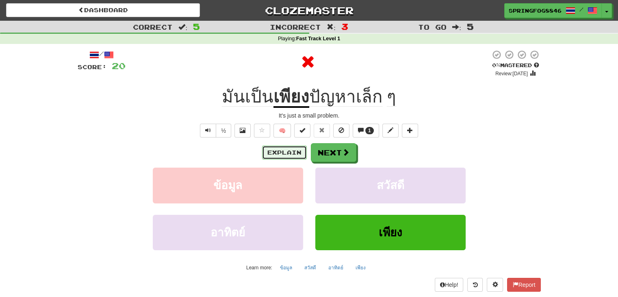
click at [284, 146] on button "Explain" at bounding box center [284, 153] width 45 height 14
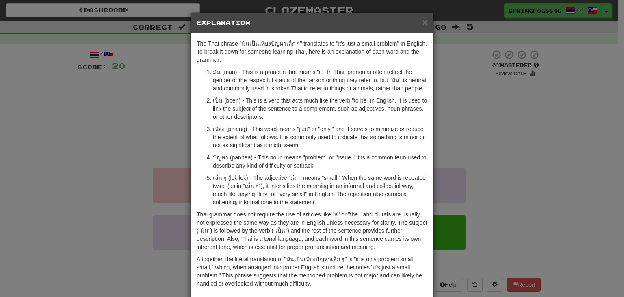
click at [446, 150] on div "× Explanation The Thai phrase "มันเป็นเพียงปัญหาเล็ก ๆ" translates to "it's jus…" at bounding box center [312, 148] width 624 height 297
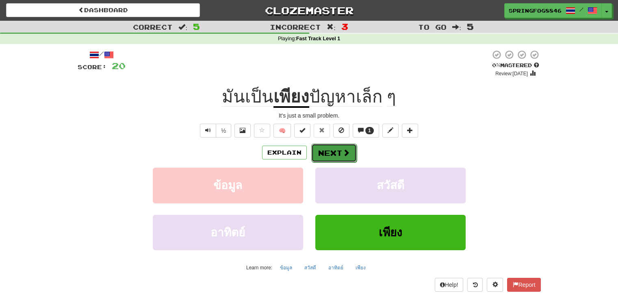
click at [340, 152] on button "Next" at bounding box center [334, 152] width 46 height 19
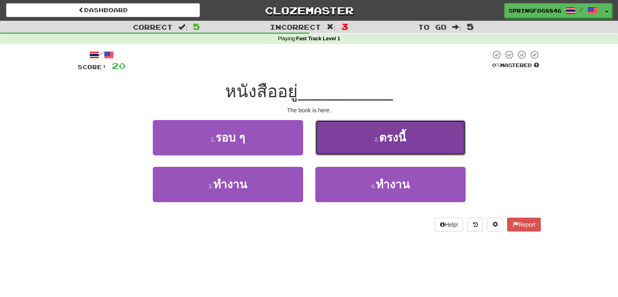
click at [339, 143] on button "2 . ตรงนี้" at bounding box center [390, 137] width 150 height 35
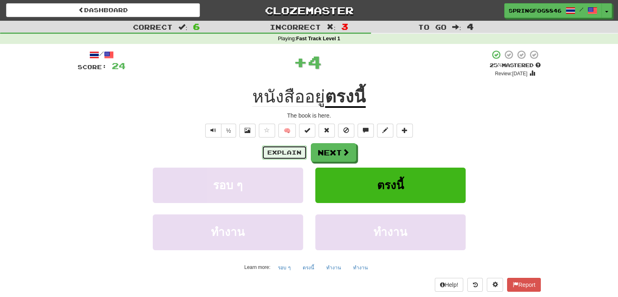
click at [292, 146] on button "Explain" at bounding box center [284, 153] width 45 height 14
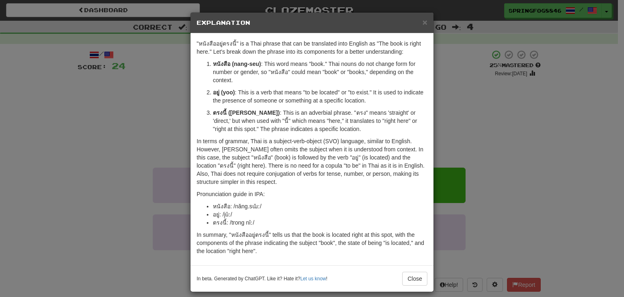
click at [408, 164] on p "In terms of grammar, Thai is a subject-verb-object (SVO) language, similar to E…" at bounding box center [312, 161] width 231 height 49
click at [445, 100] on div "× Explanation "หนังสืออยู่ตรงนี้" is a Thai phrase that can be translated into …" at bounding box center [312, 148] width 624 height 297
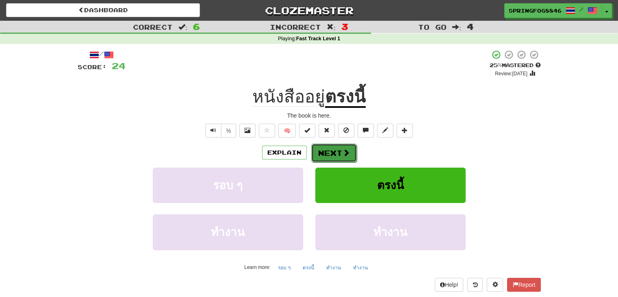
click at [337, 159] on button "Next" at bounding box center [334, 152] width 46 height 19
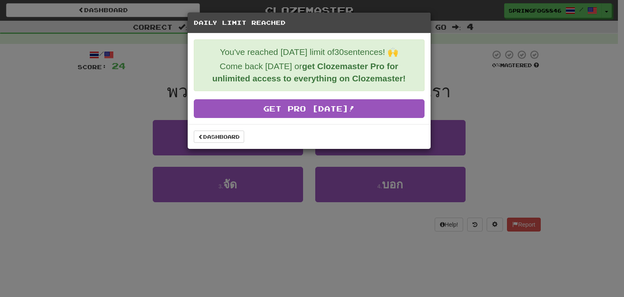
click at [337, 159] on div "Daily Limit Reached You've reached today's limit of 30 sentences! 🙌 Come back t…" at bounding box center [312, 148] width 624 height 297
click at [237, 132] on link "Dashboard" at bounding box center [219, 136] width 50 height 12
